Goal: Task Accomplishment & Management: Manage account settings

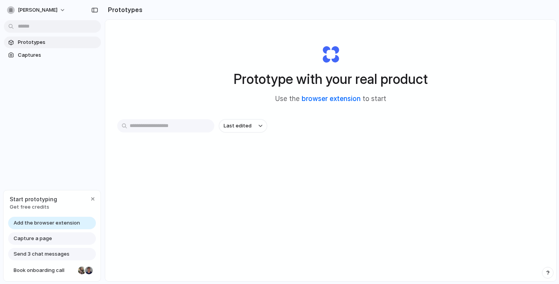
click at [336, 98] on link "browser extension" at bounding box center [331, 99] width 59 height 8
click at [93, 201] on div "button" at bounding box center [93, 199] width 6 height 6
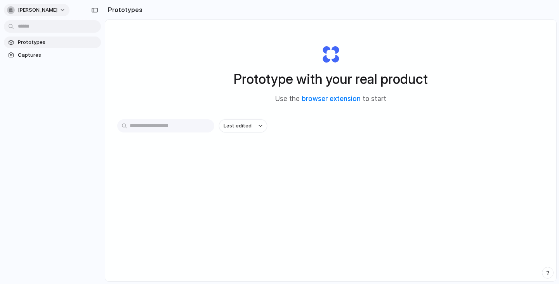
click at [57, 12] on span "[PERSON_NAME]" at bounding box center [38, 10] width 40 height 8
click at [37, 37] on span "Invite members" at bounding box center [36, 40] width 37 height 8
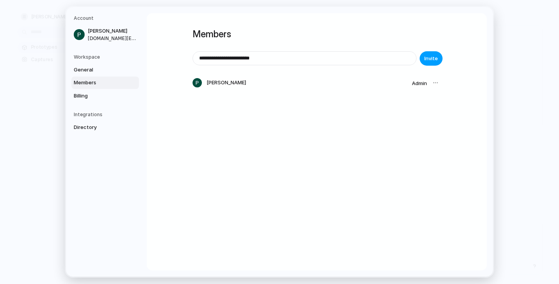
type input "**********"
click at [432, 59] on span "Invite" at bounding box center [431, 59] width 14 height 8
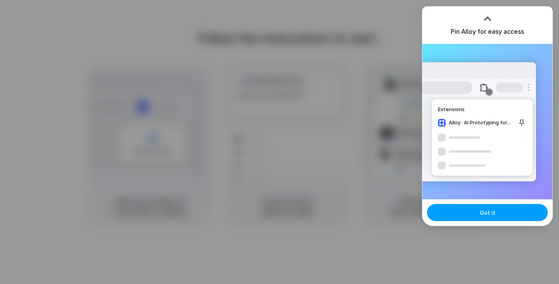
click at [468, 215] on button "Got it" at bounding box center [487, 212] width 121 height 17
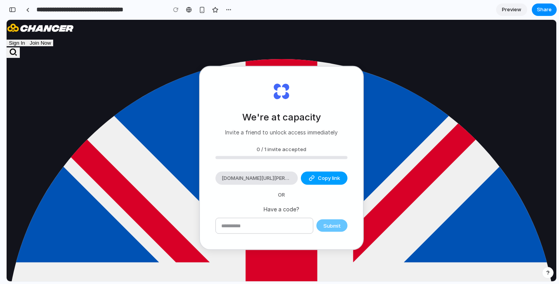
click at [320, 178] on span "Copy link" at bounding box center [329, 178] width 22 height 8
click at [257, 178] on span "alloy.app/invite/pantelis-theocharides-JLBJQU" at bounding box center [257, 178] width 70 height 8
type input "**********"
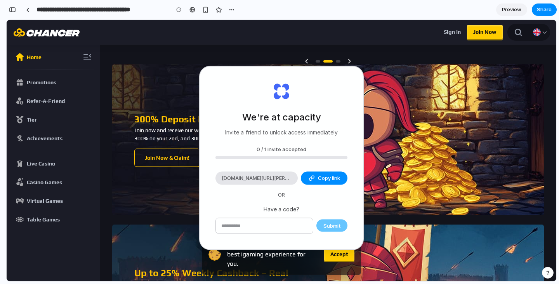
scroll to position [73, 0]
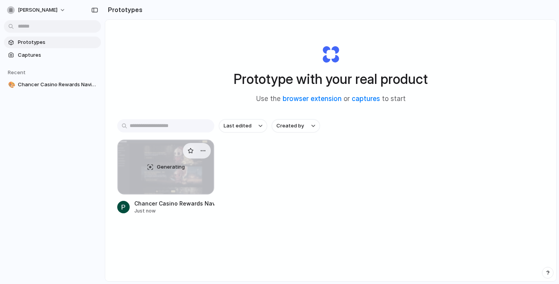
click at [186, 178] on div "Generating" at bounding box center [166, 167] width 96 height 54
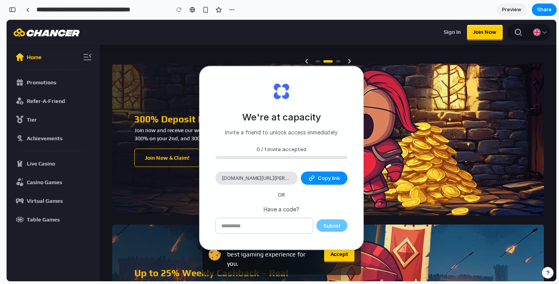
scroll to position [359, 0]
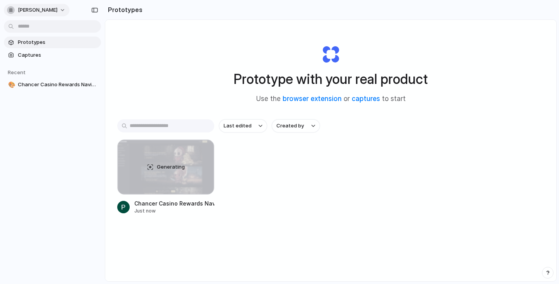
click at [57, 14] on span "[PERSON_NAME]" at bounding box center [38, 10] width 40 height 8
click at [48, 67] on li "Sign out" at bounding box center [37, 65] width 64 height 12
